Goal: Task Accomplishment & Management: Use online tool/utility

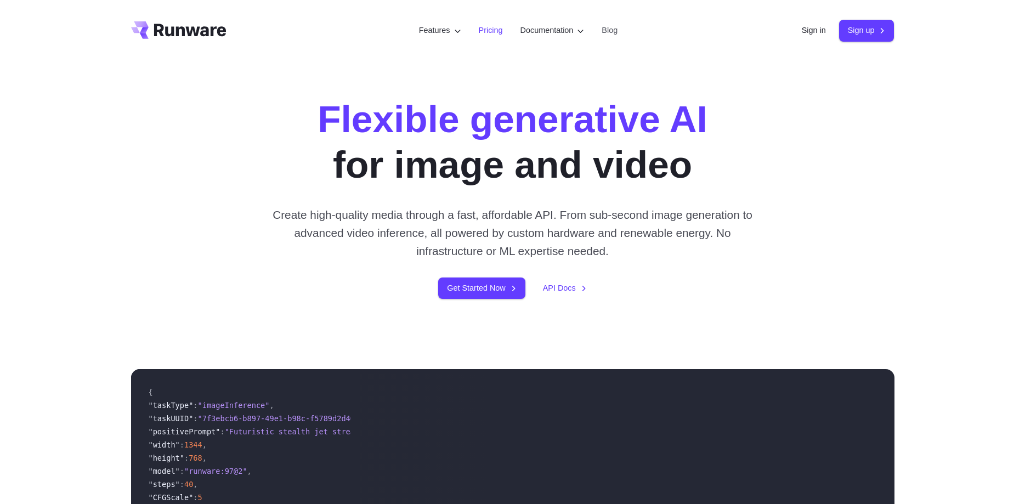
click at [487, 33] on link "Pricing" at bounding box center [491, 30] width 24 height 13
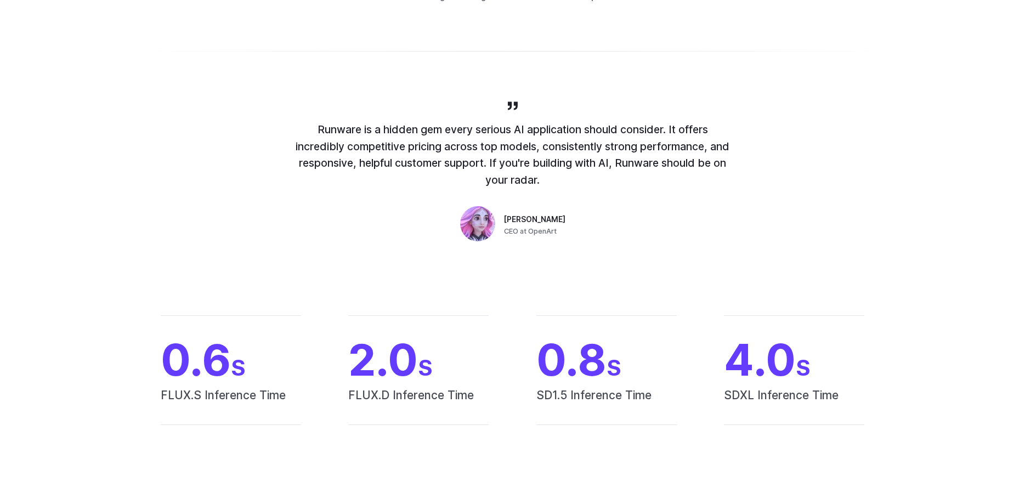
scroll to position [504, 0]
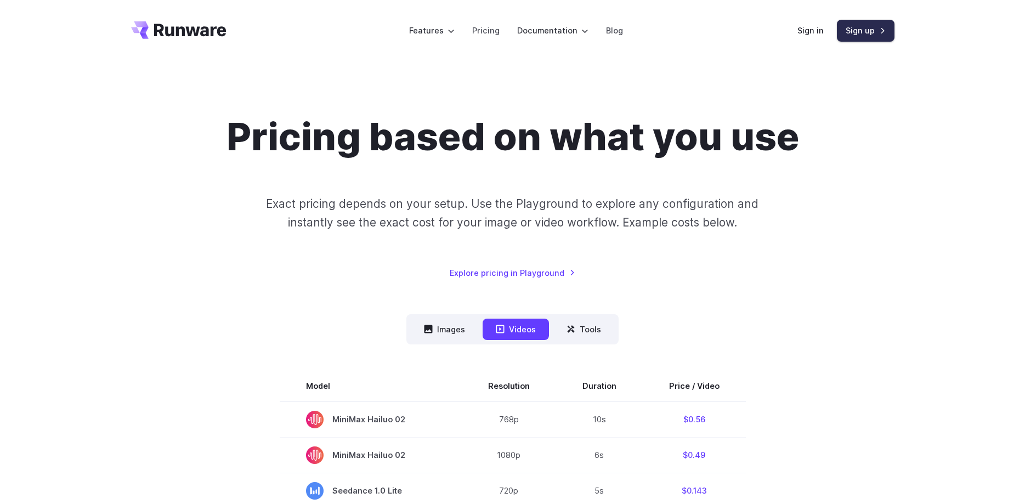
click at [876, 32] on link "Sign up" at bounding box center [866, 30] width 58 height 21
click at [868, 30] on link "Sign up" at bounding box center [866, 30] width 58 height 21
click at [860, 29] on link "Sign up" at bounding box center [866, 30] width 58 height 21
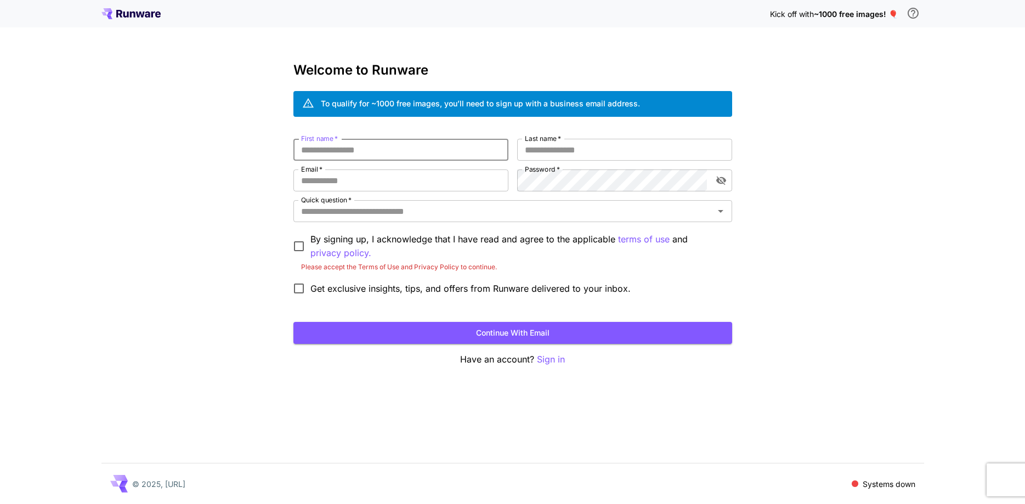
click at [364, 140] on input "First name   *" at bounding box center [400, 150] width 215 height 22
type input "*******"
type input "********"
type input "**********"
click at [0, 504] on com-1password-button at bounding box center [0, 504] width 0 height 0
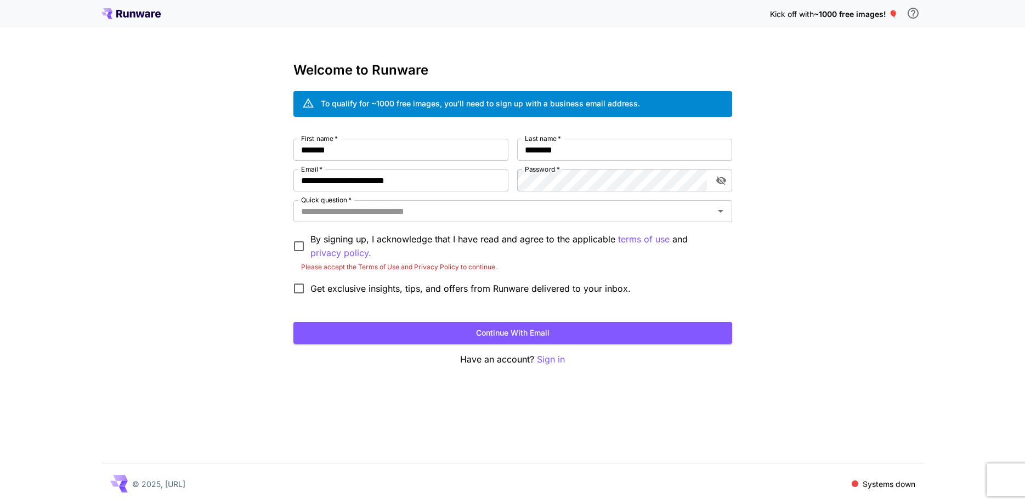
click at [0, 504] on com-1password-button at bounding box center [0, 504] width 0 height 0
drag, startPoint x: 761, startPoint y: 413, endPoint x: 651, endPoint y: 379, distance: 115.9
click at [761, 413] on div "**********" at bounding box center [512, 252] width 1025 height 504
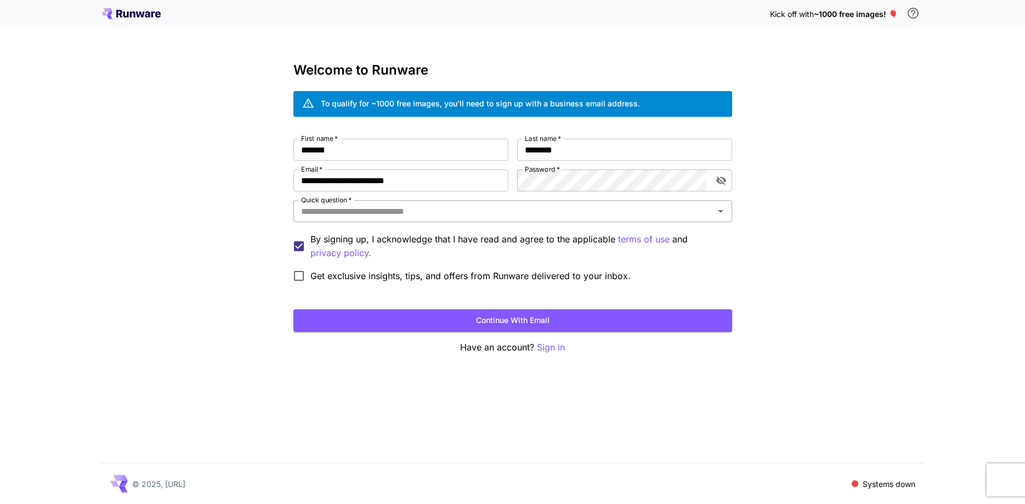
click at [420, 205] on input "Quick question   *" at bounding box center [504, 211] width 414 height 15
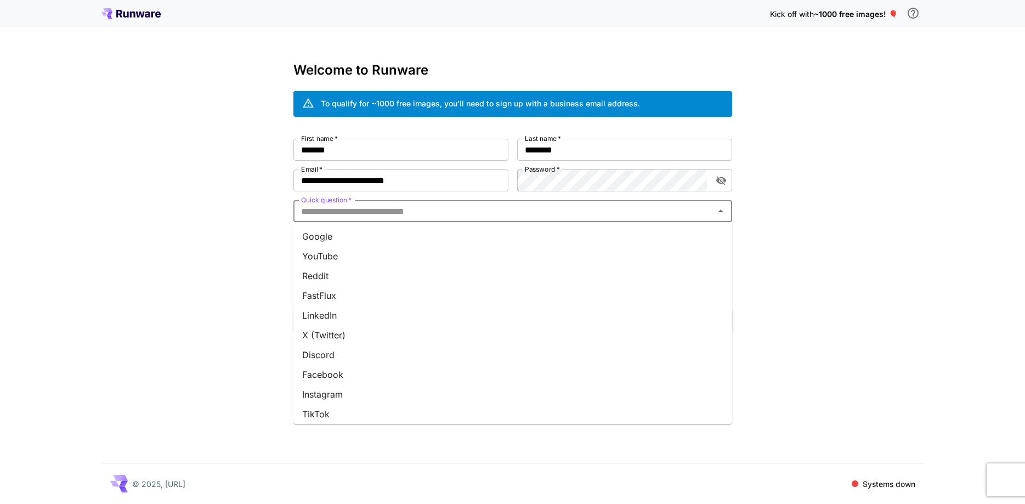
scroll to position [103, 0]
click at [363, 408] on li "Other" at bounding box center [512, 410] width 439 height 20
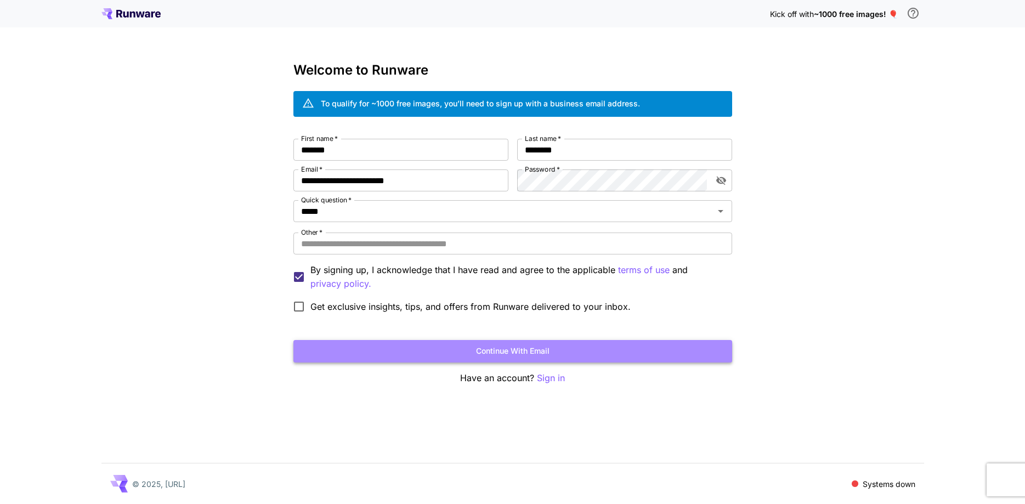
click at [405, 341] on button "Continue with email" at bounding box center [512, 351] width 439 height 22
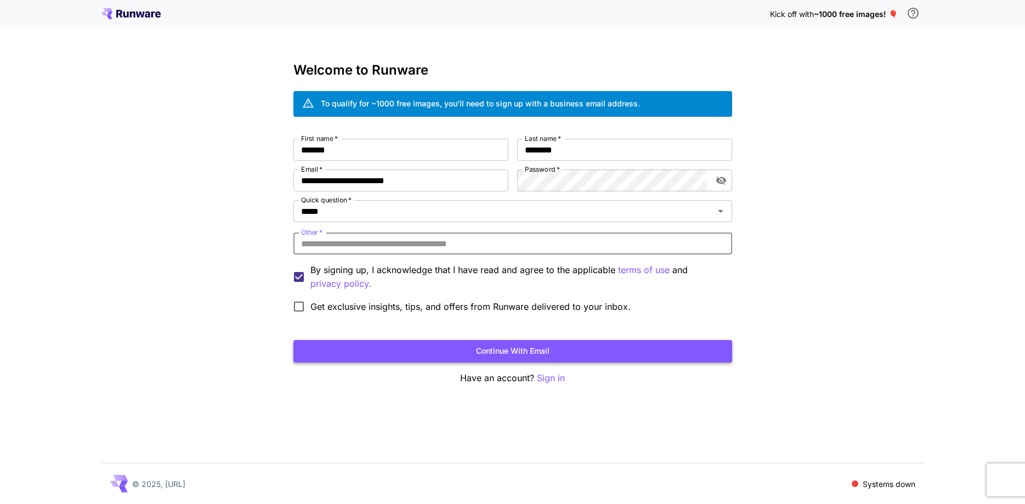
click at [538, 353] on button "Continue with email" at bounding box center [512, 351] width 439 height 22
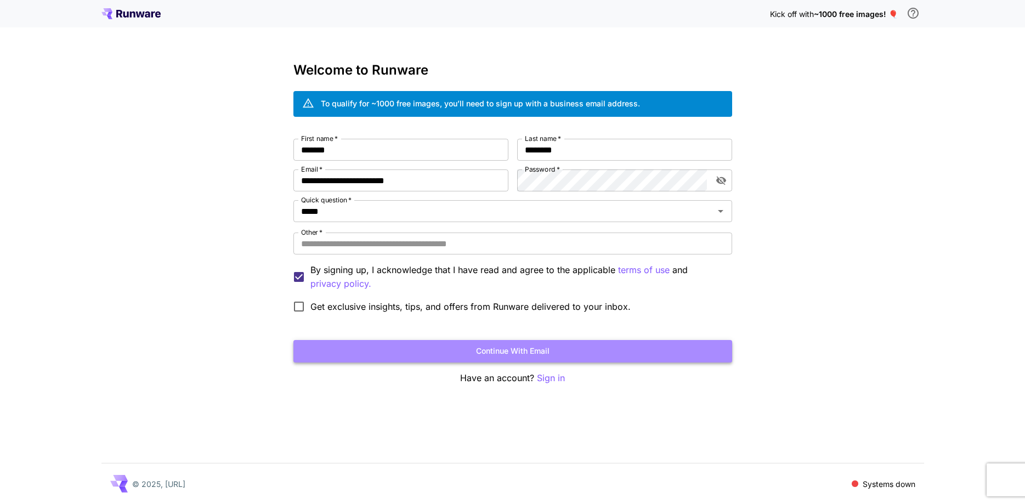
click at [540, 353] on button "Continue with email" at bounding box center [512, 351] width 439 height 22
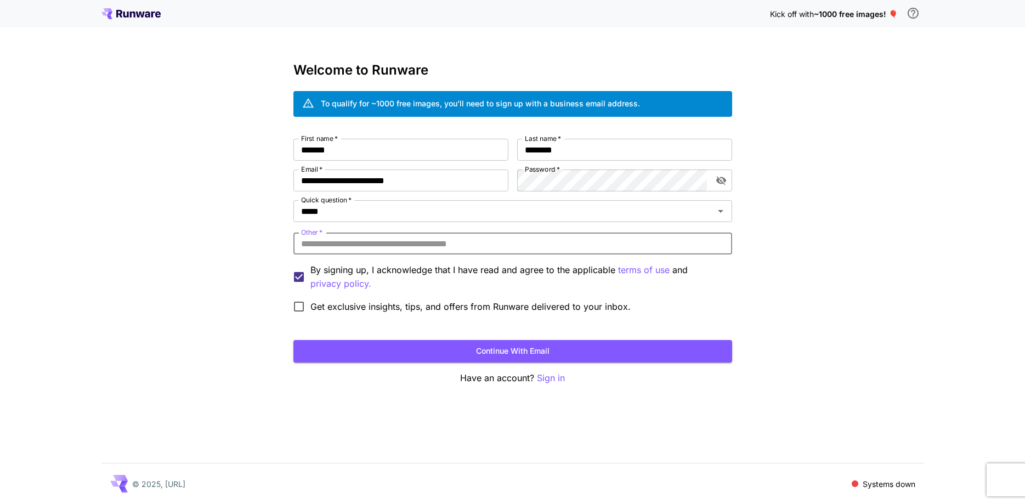
click at [394, 239] on input "Other   *" at bounding box center [512, 244] width 439 height 22
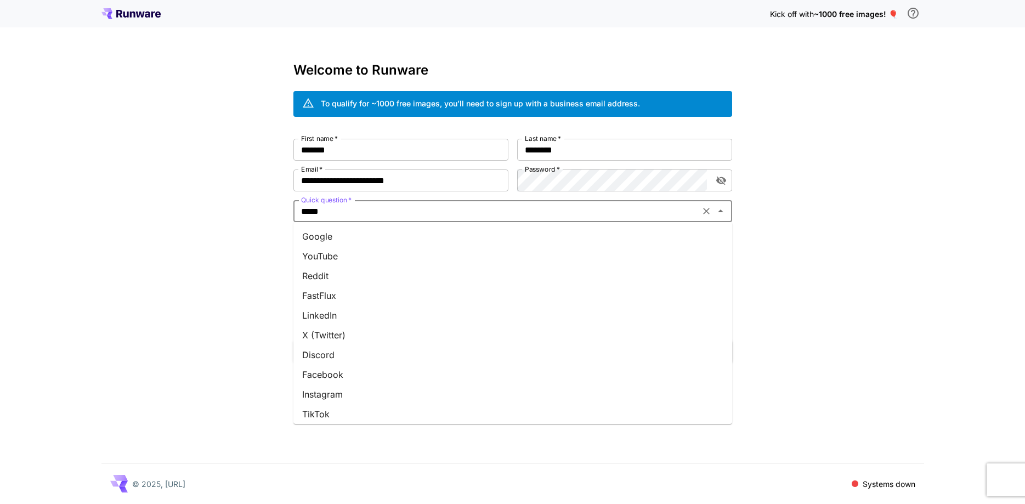
click at [597, 206] on input "*****" at bounding box center [497, 211] width 400 height 15
click at [422, 282] on li "Facebook" at bounding box center [512, 276] width 439 height 20
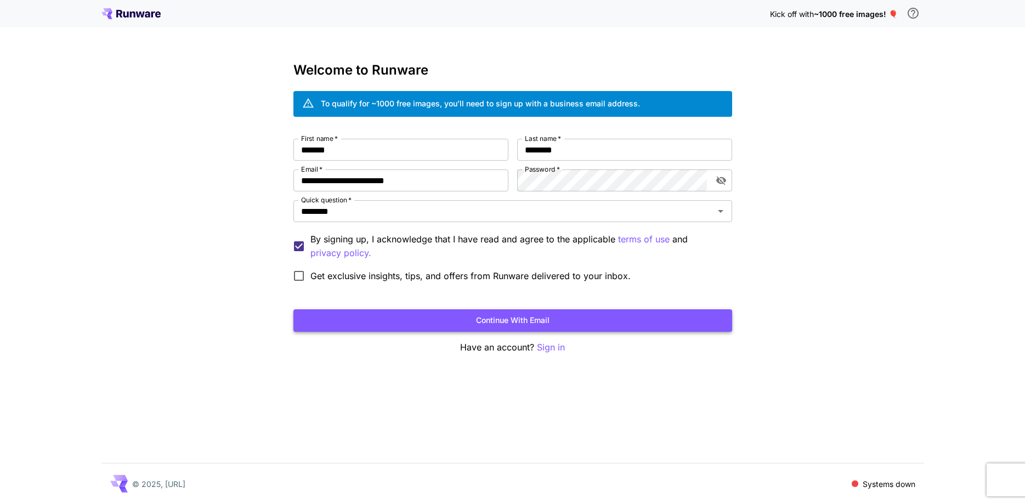
click at [443, 320] on button "Continue with email" at bounding box center [512, 320] width 439 height 22
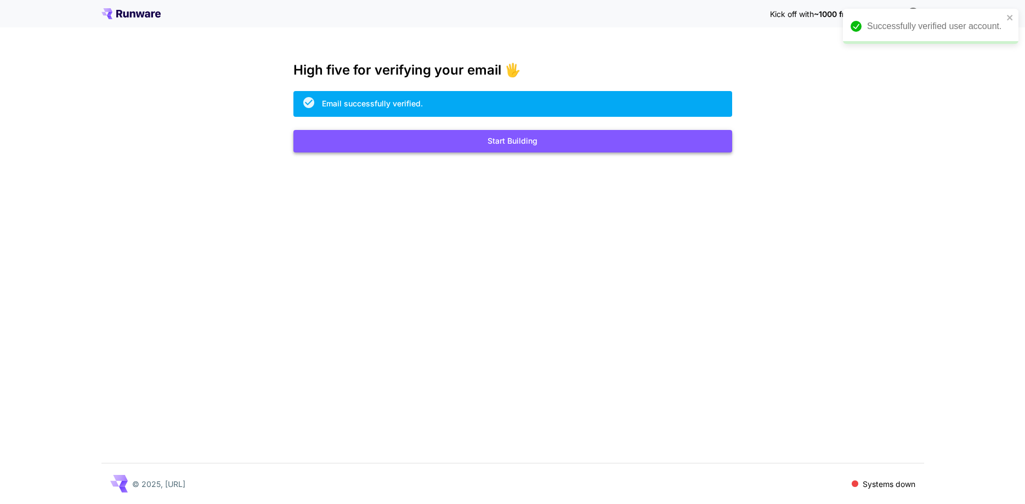
click at [516, 147] on button "Start Building" at bounding box center [512, 141] width 439 height 22
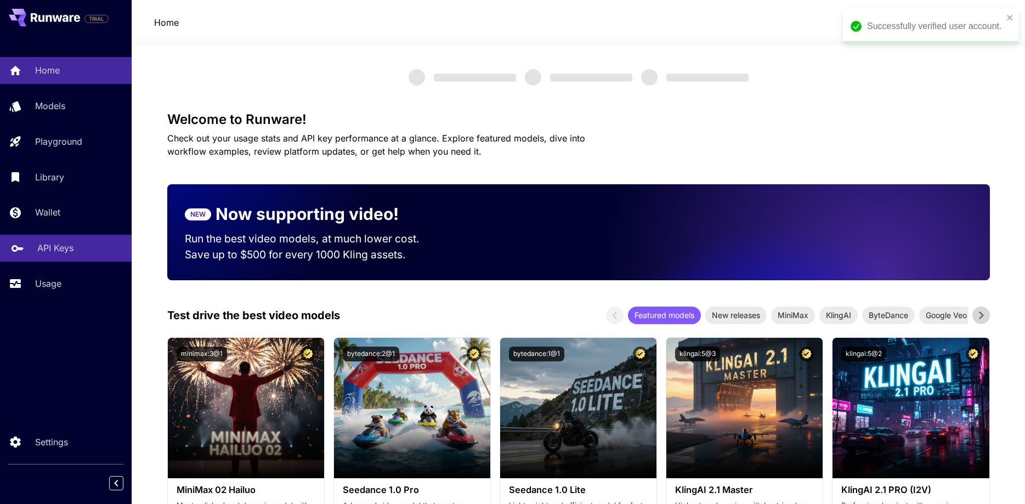
click at [50, 247] on p "API Keys" at bounding box center [55, 247] width 36 height 13
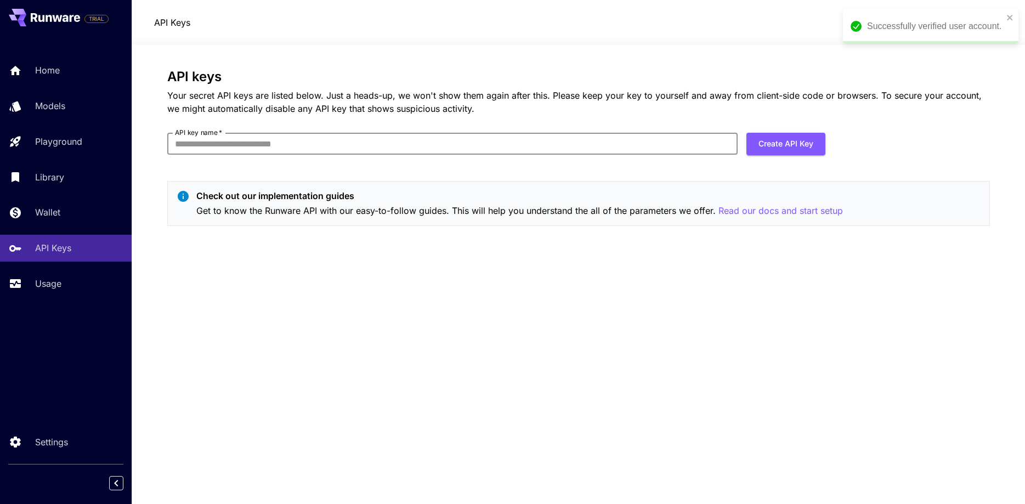
click at [388, 152] on input "API key name   *" at bounding box center [452, 144] width 571 height 22
click at [778, 147] on button "Create API Key" at bounding box center [786, 144] width 79 height 22
drag, startPoint x: 396, startPoint y: 327, endPoint x: 310, endPoint y: 235, distance: 126.5
click at [386, 312] on div "API keys Your secret API keys are listed below. Just a heads-up, we won't show …" at bounding box center [578, 274] width 823 height 411
click at [959, 24] on div "SG" at bounding box center [966, 22] width 16 height 16
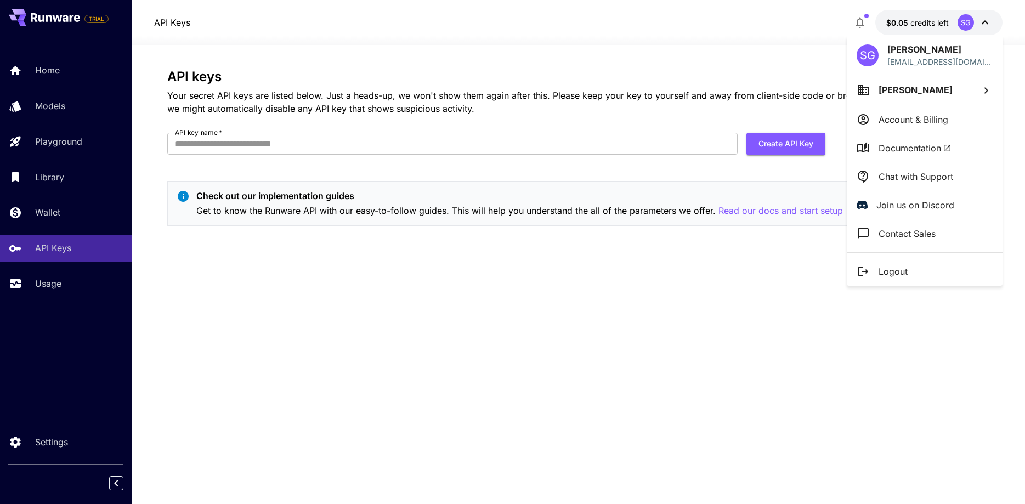
click at [432, 292] on div at bounding box center [512, 252] width 1025 height 504
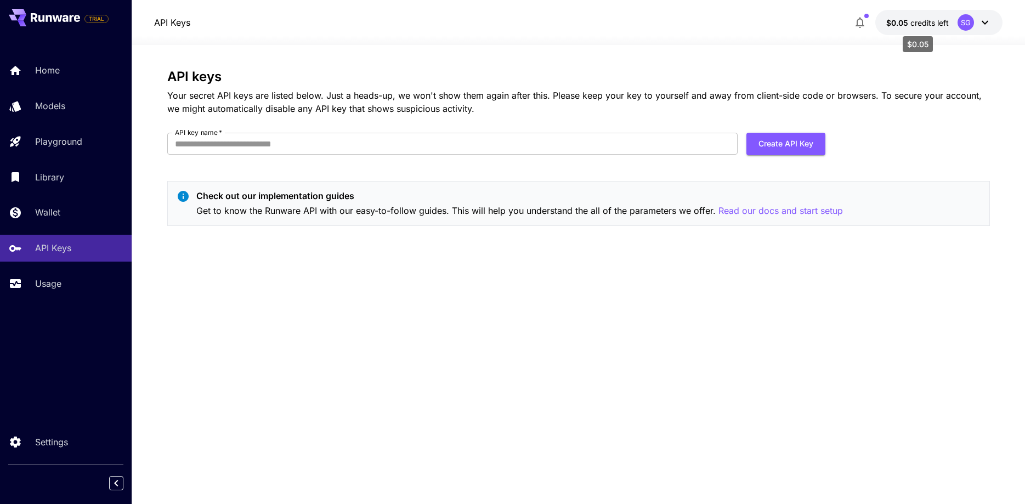
click at [923, 24] on span "credits left" at bounding box center [930, 22] width 38 height 9
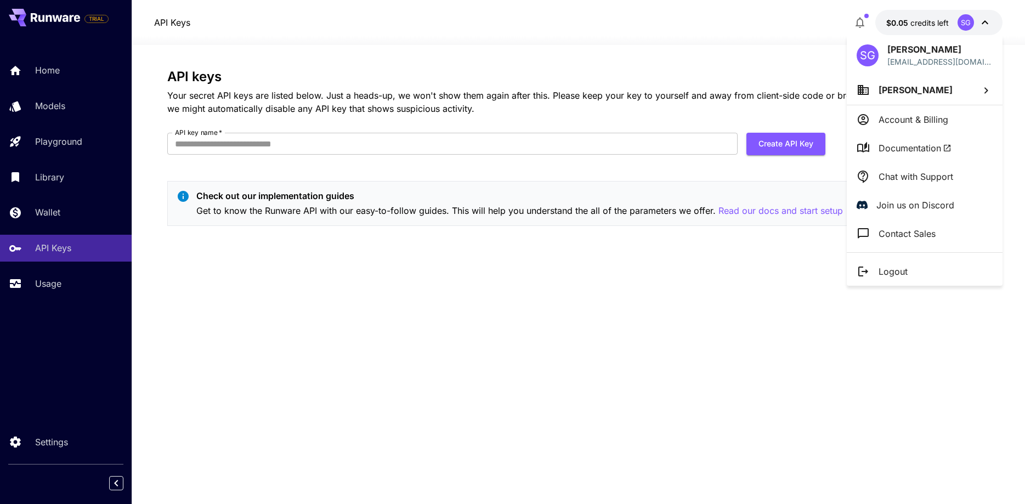
click at [863, 25] on div at bounding box center [512, 252] width 1025 height 504
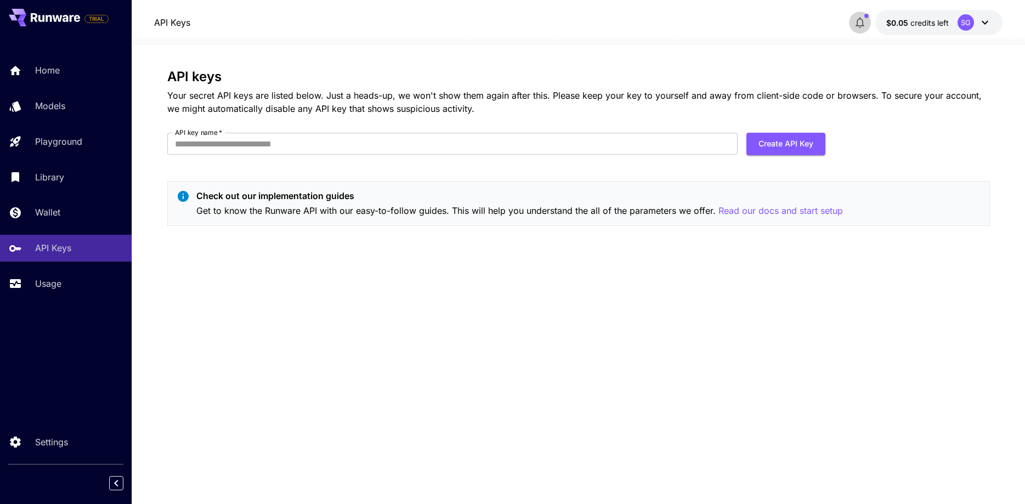
click at [863, 22] on icon "button" at bounding box center [860, 23] width 9 height 11
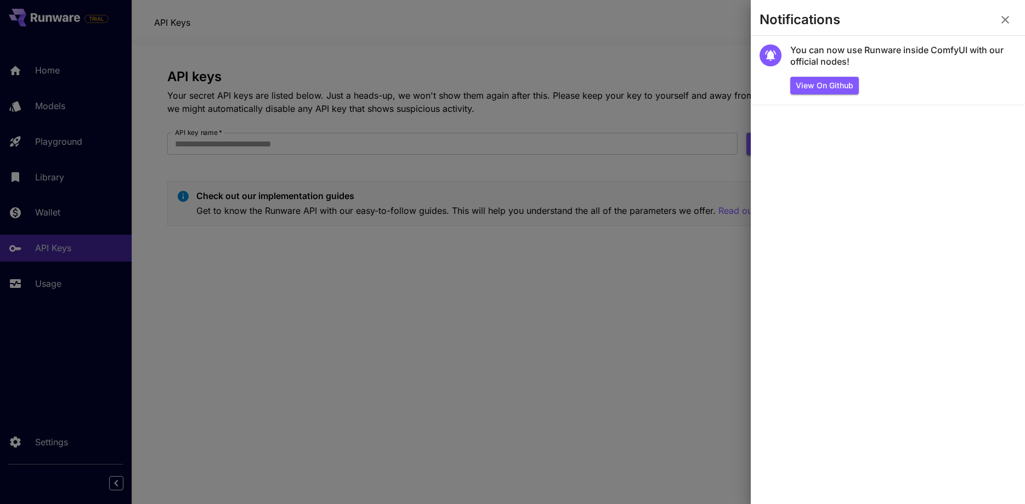
click at [1009, 16] on icon "button" at bounding box center [1006, 20] width 8 height 8
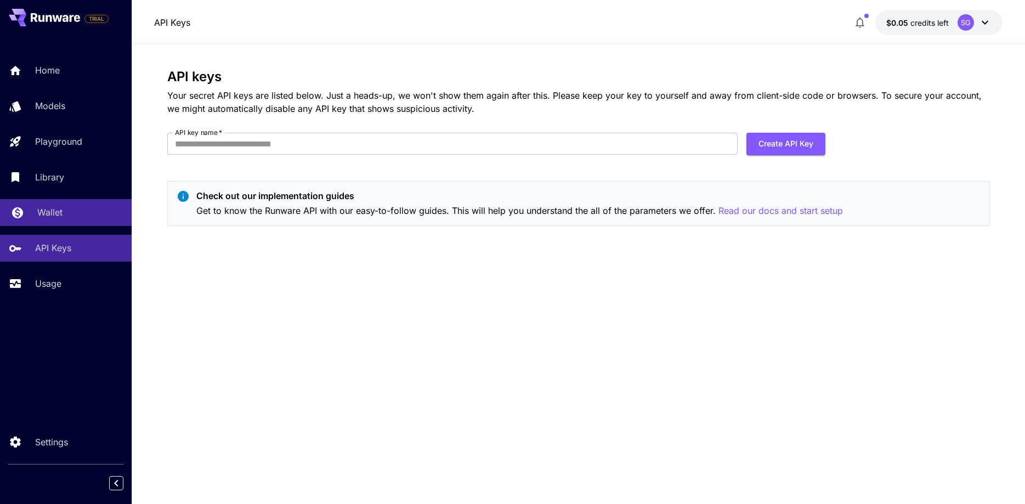
click at [52, 210] on p "Wallet" at bounding box center [49, 212] width 25 height 13
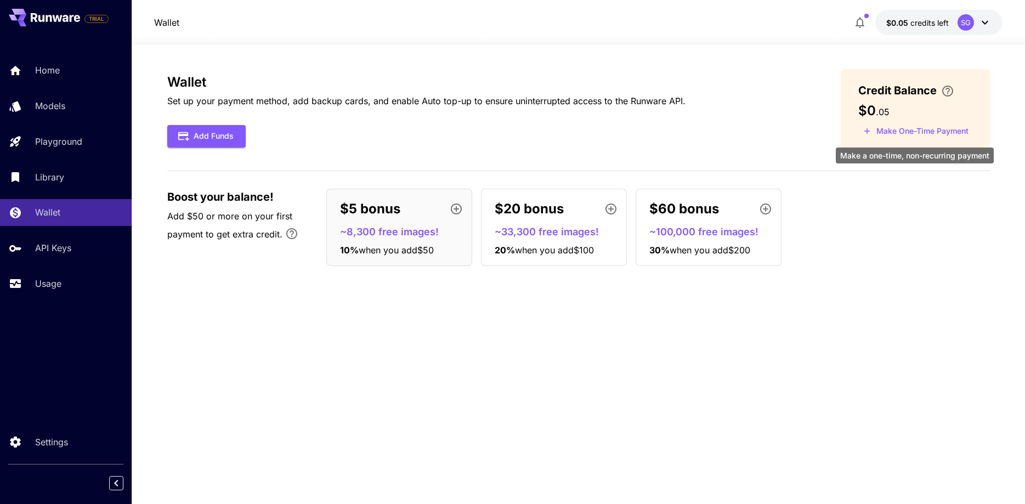
click at [924, 130] on button "Make One-Time Payment" at bounding box center [916, 131] width 115 height 17
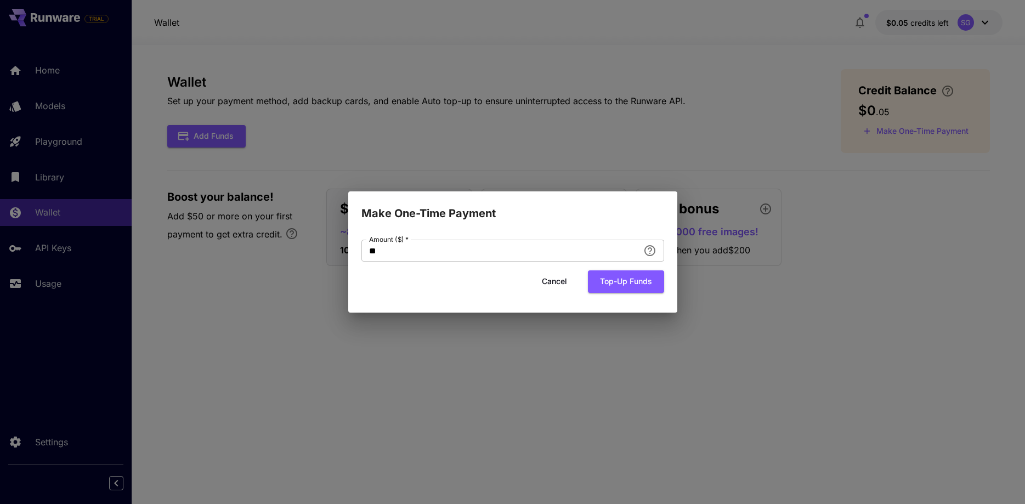
drag, startPoint x: 736, startPoint y: 360, endPoint x: 591, endPoint y: 303, distance: 155.3
click at [733, 352] on div "Make One-Time Payment Amount ($)   * ** Amount ($)   * Cancel Top-up funds" at bounding box center [512, 252] width 1025 height 504
click at [557, 280] on button "Cancel" at bounding box center [554, 281] width 49 height 22
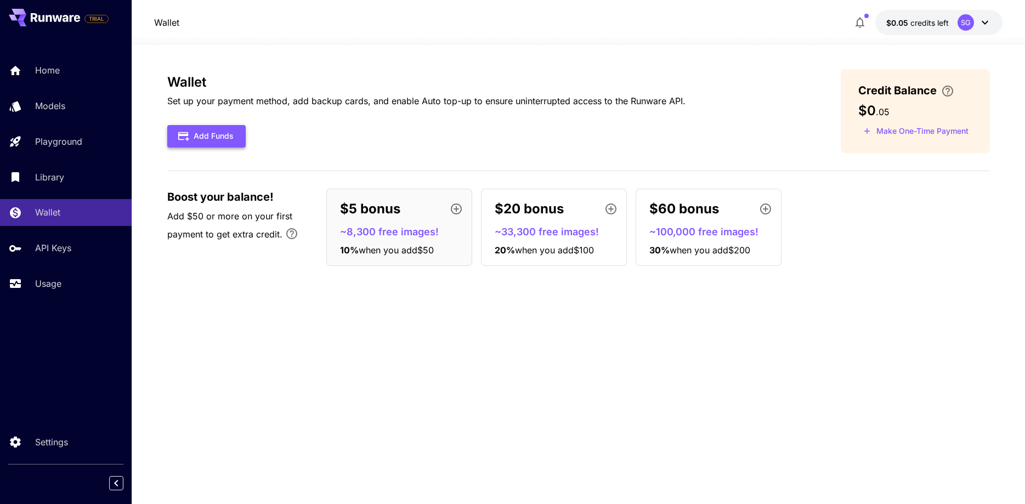
click at [199, 135] on button "Add Funds" at bounding box center [206, 136] width 78 height 22
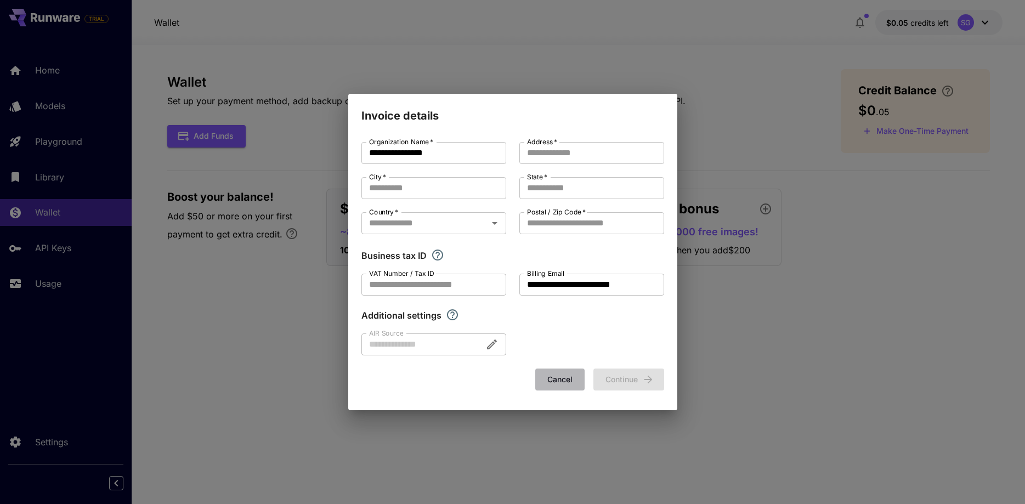
click at [563, 382] on button "Cancel" at bounding box center [559, 380] width 49 height 22
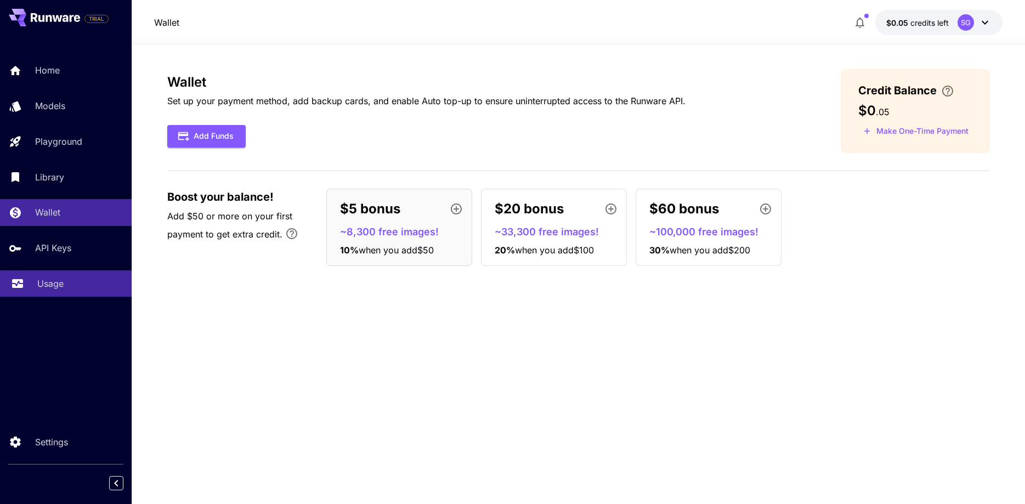
click at [60, 282] on p "Usage" at bounding box center [50, 283] width 26 height 13
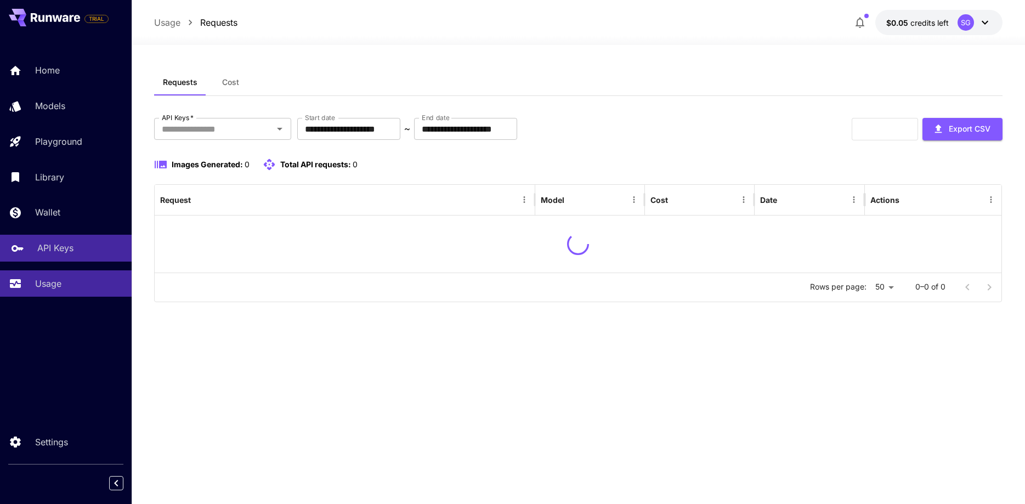
click at [63, 254] on p "API Keys" at bounding box center [55, 247] width 36 height 13
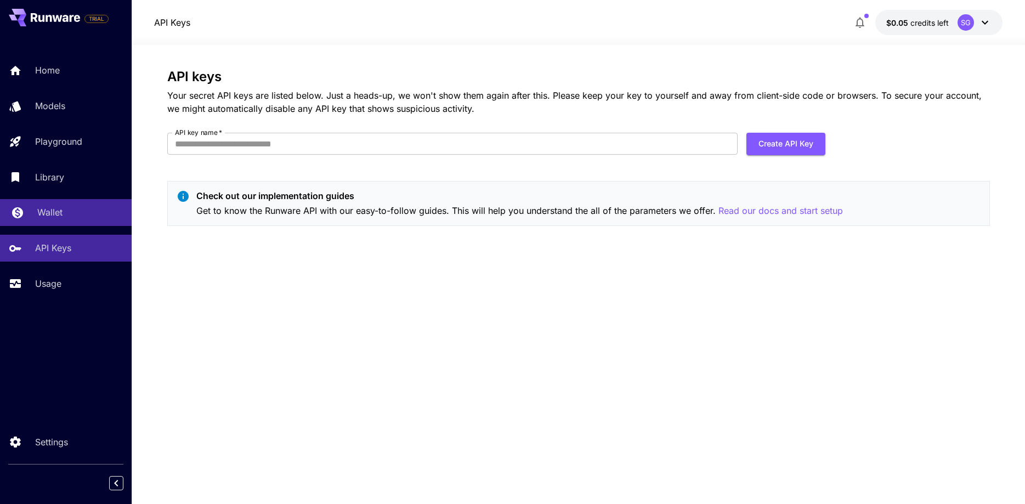
click at [62, 213] on div "Wallet" at bounding box center [80, 212] width 86 height 13
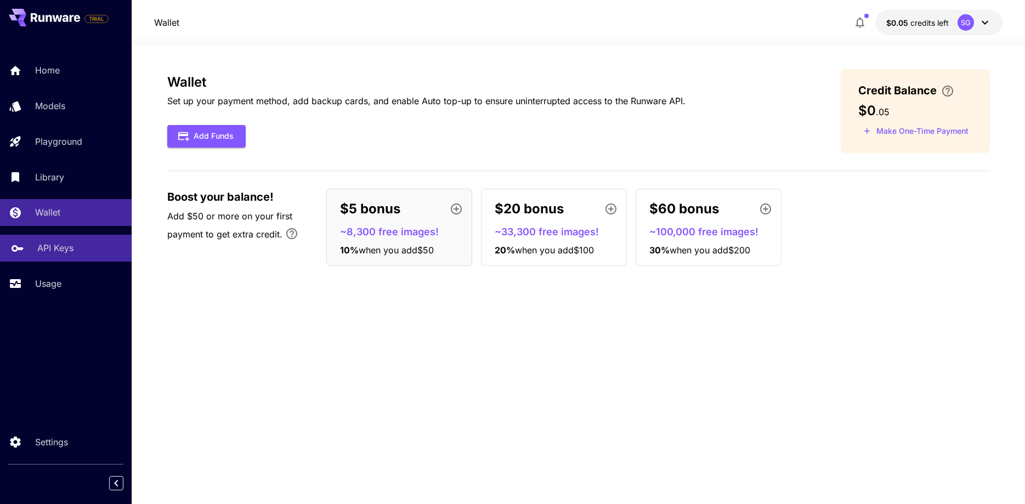
click at [66, 244] on p "API Keys" at bounding box center [55, 247] width 36 height 13
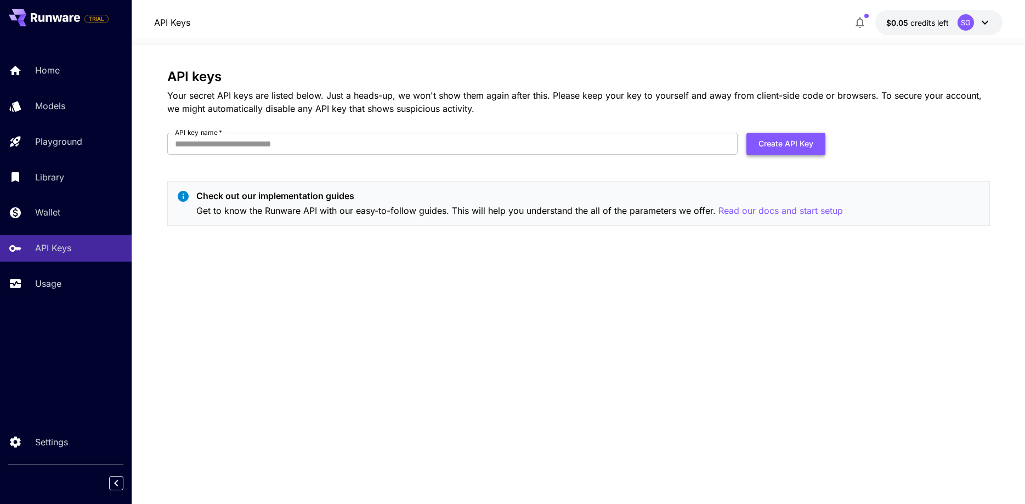
click at [803, 146] on button "Create API Key" at bounding box center [786, 144] width 79 height 22
click at [802, 147] on button "Create API Key" at bounding box center [786, 144] width 79 height 22
paste input "**********"
type input "**********"
click at [766, 140] on button "Create API Key" at bounding box center [786, 144] width 79 height 22
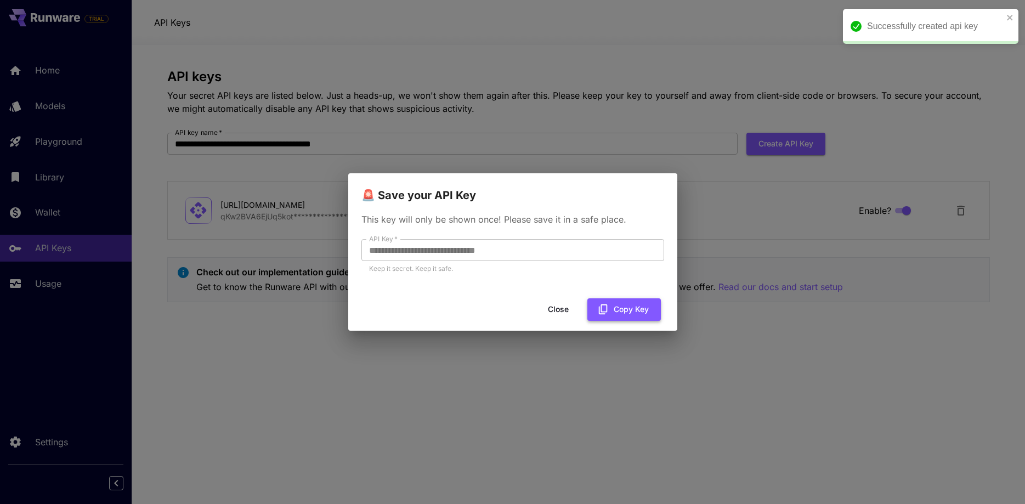
click at [612, 304] on button "Copy Key" at bounding box center [625, 309] width 74 height 22
click at [556, 297] on div "Close Copy Key" at bounding box center [512, 309] width 329 height 31
click at [557, 306] on button "Close" at bounding box center [558, 309] width 49 height 22
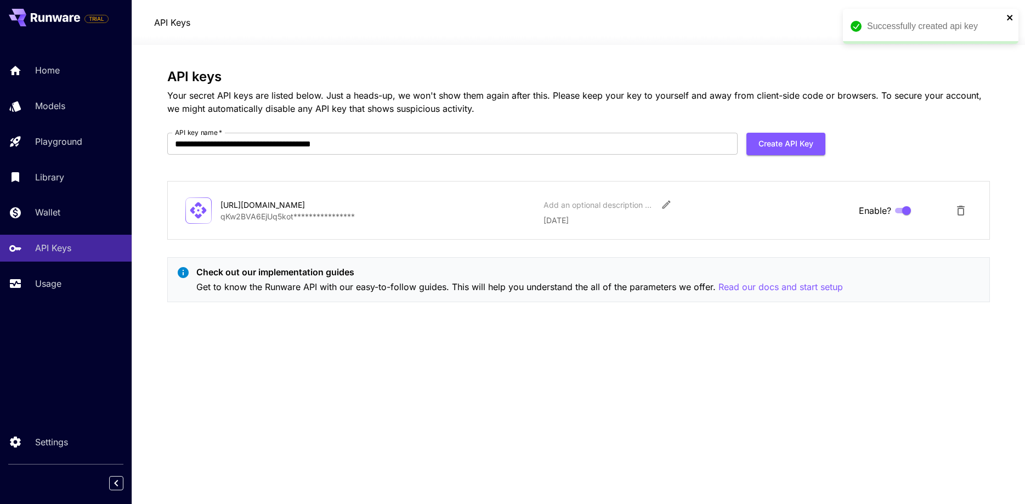
click at [1012, 18] on icon "close" at bounding box center [1011, 17] width 8 height 9
click at [57, 54] on div "Home Models Playground Library Wallet API Keys Usage" at bounding box center [66, 177] width 132 height 284
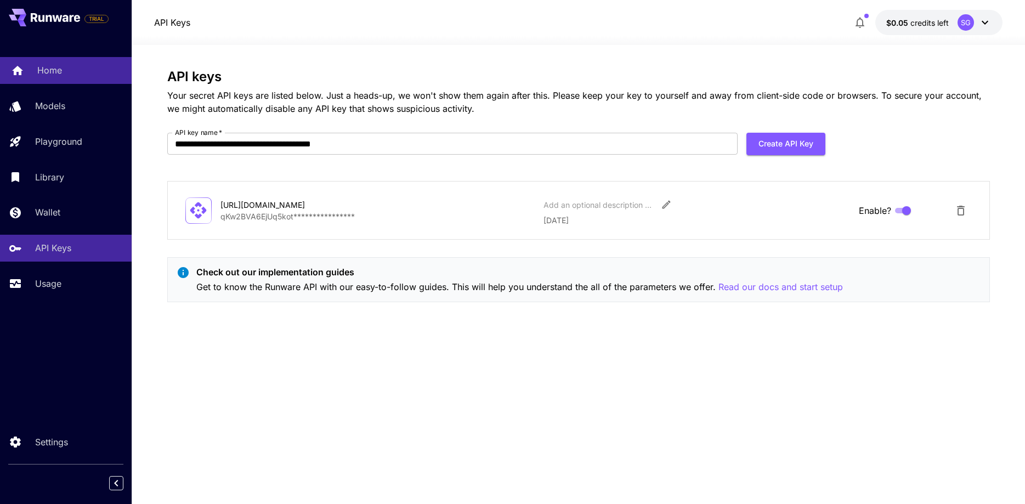
click at [55, 67] on p "Home" at bounding box center [49, 70] width 25 height 13
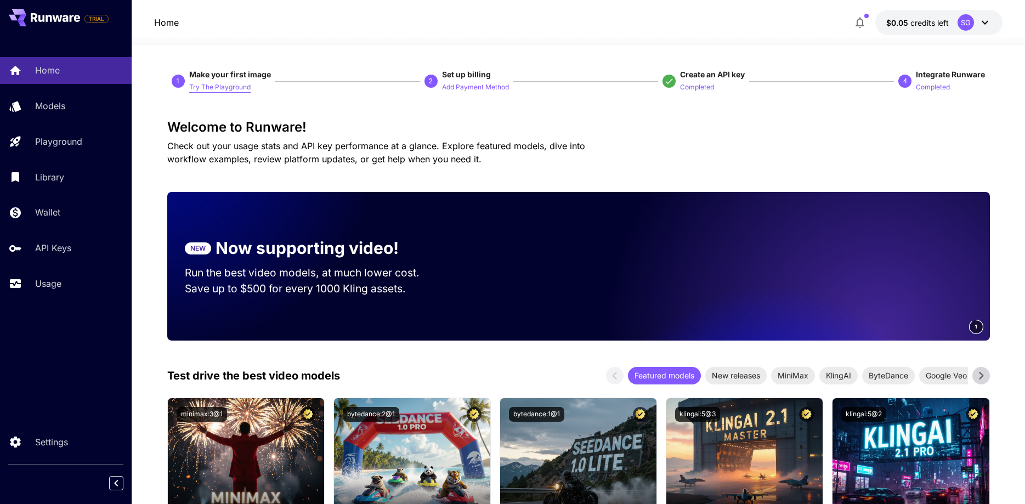
click at [210, 86] on p "Try The Playground" at bounding box center [219, 87] width 61 height 10
